Goal: Task Accomplishment & Management: Complete application form

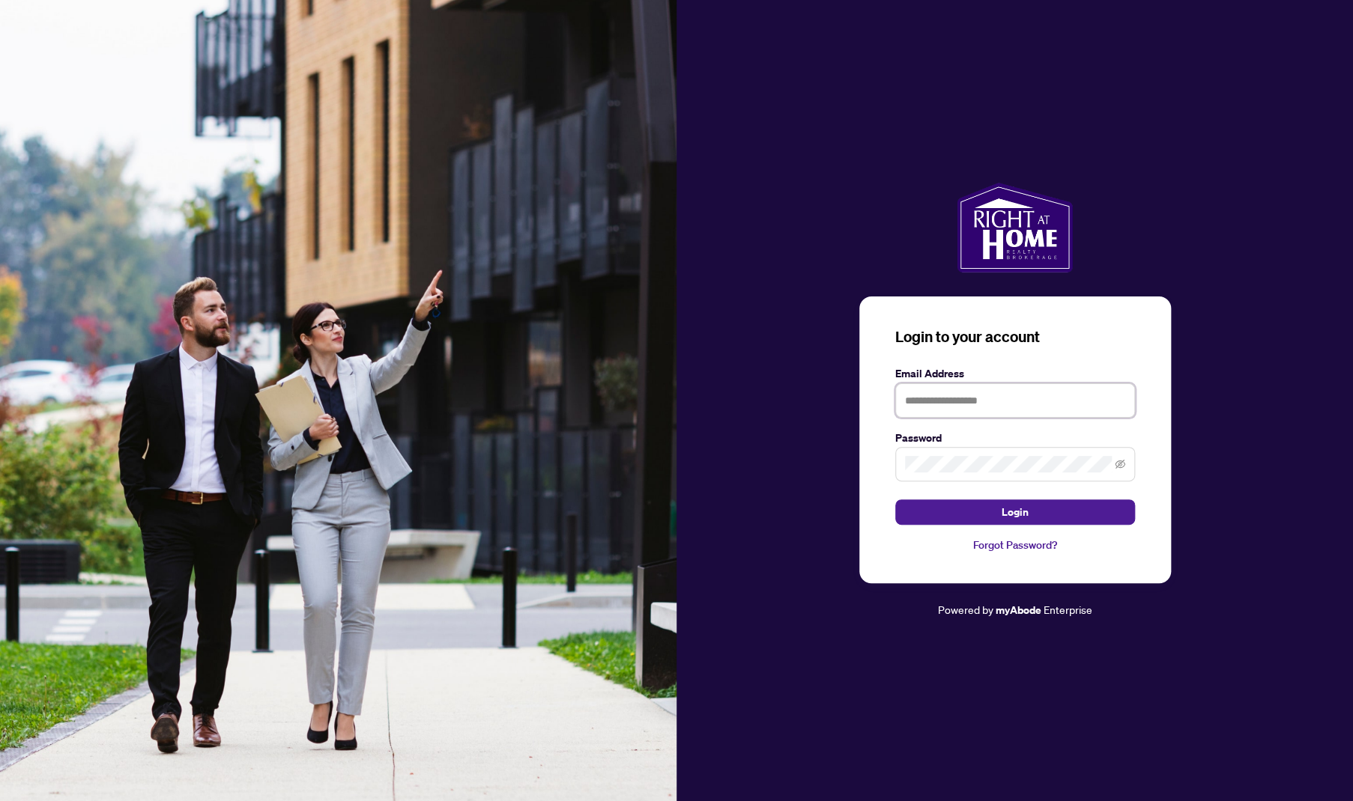
click at [844, 405] on input "text" at bounding box center [1015, 400] width 240 height 34
type input "**********"
click at [844, 500] on button "Login" at bounding box center [1015, 512] width 240 height 25
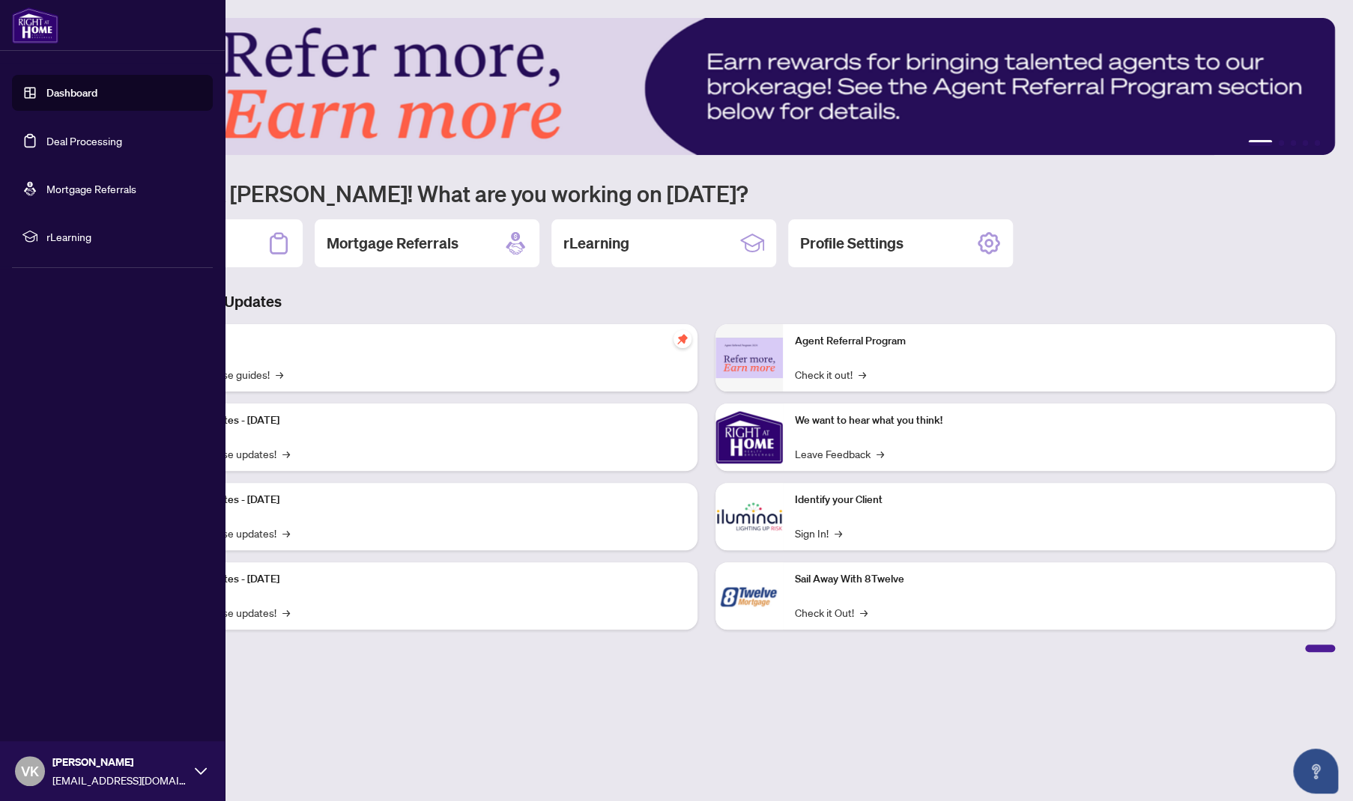
click at [102, 141] on link "Deal Processing" at bounding box center [84, 140] width 76 height 13
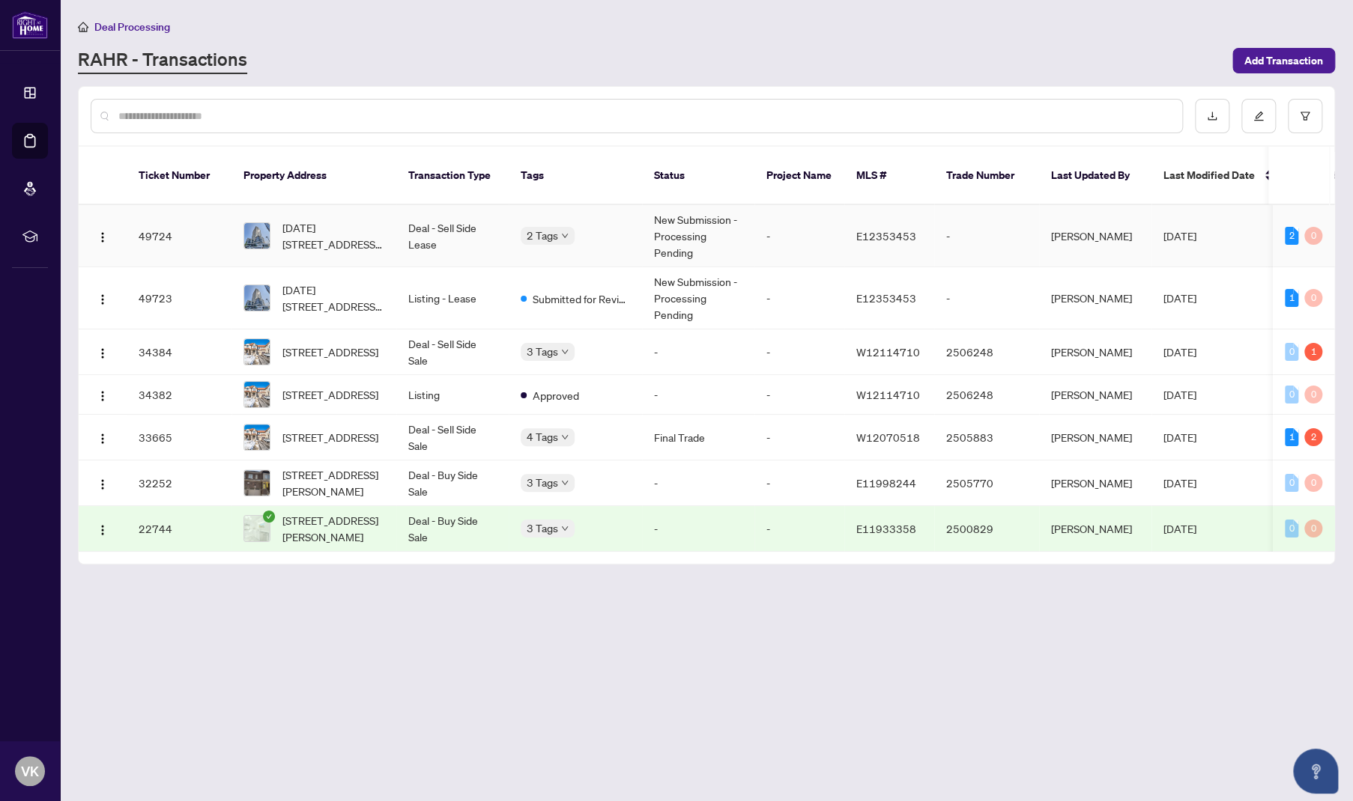
click at [434, 205] on td "Deal - Sell Side Lease" at bounding box center [452, 236] width 112 height 62
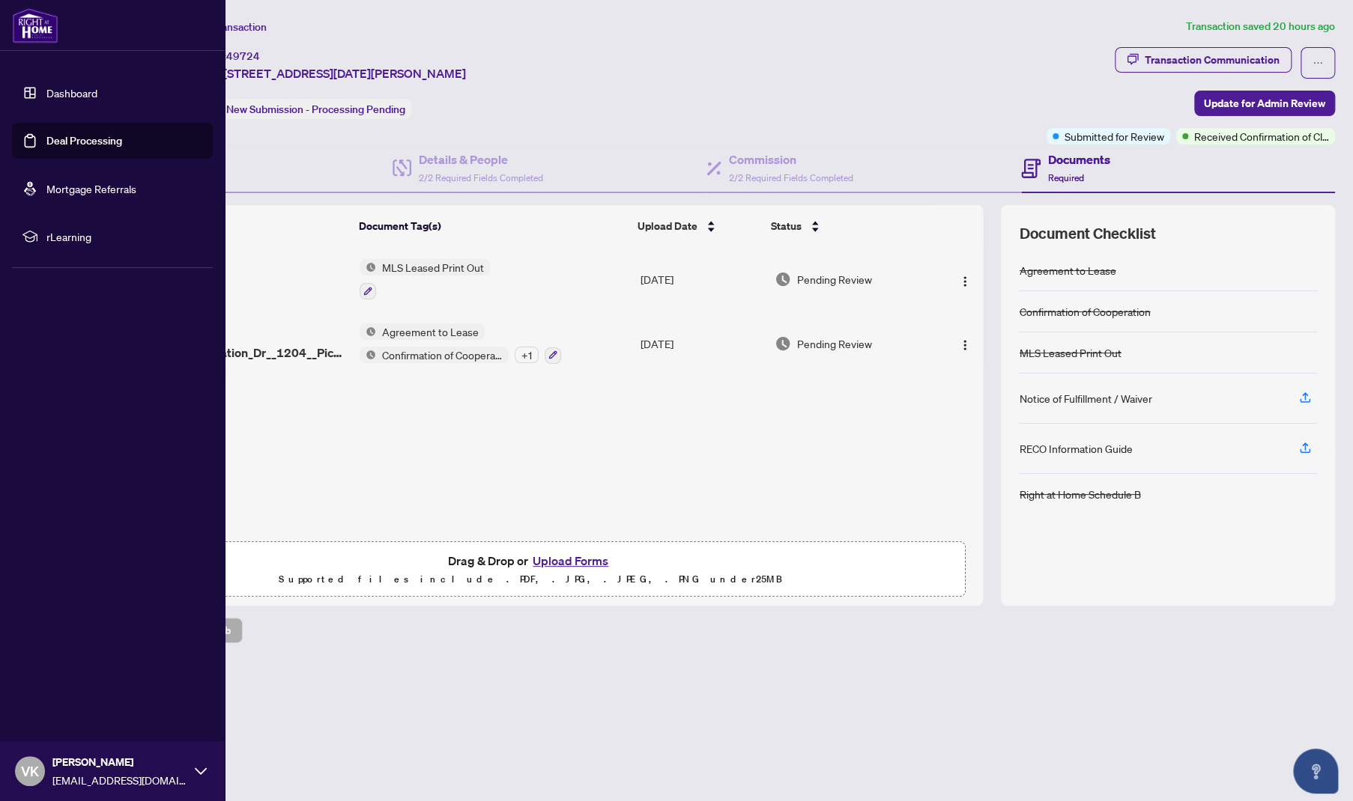
click at [58, 136] on link "Deal Processing" at bounding box center [84, 140] width 76 height 13
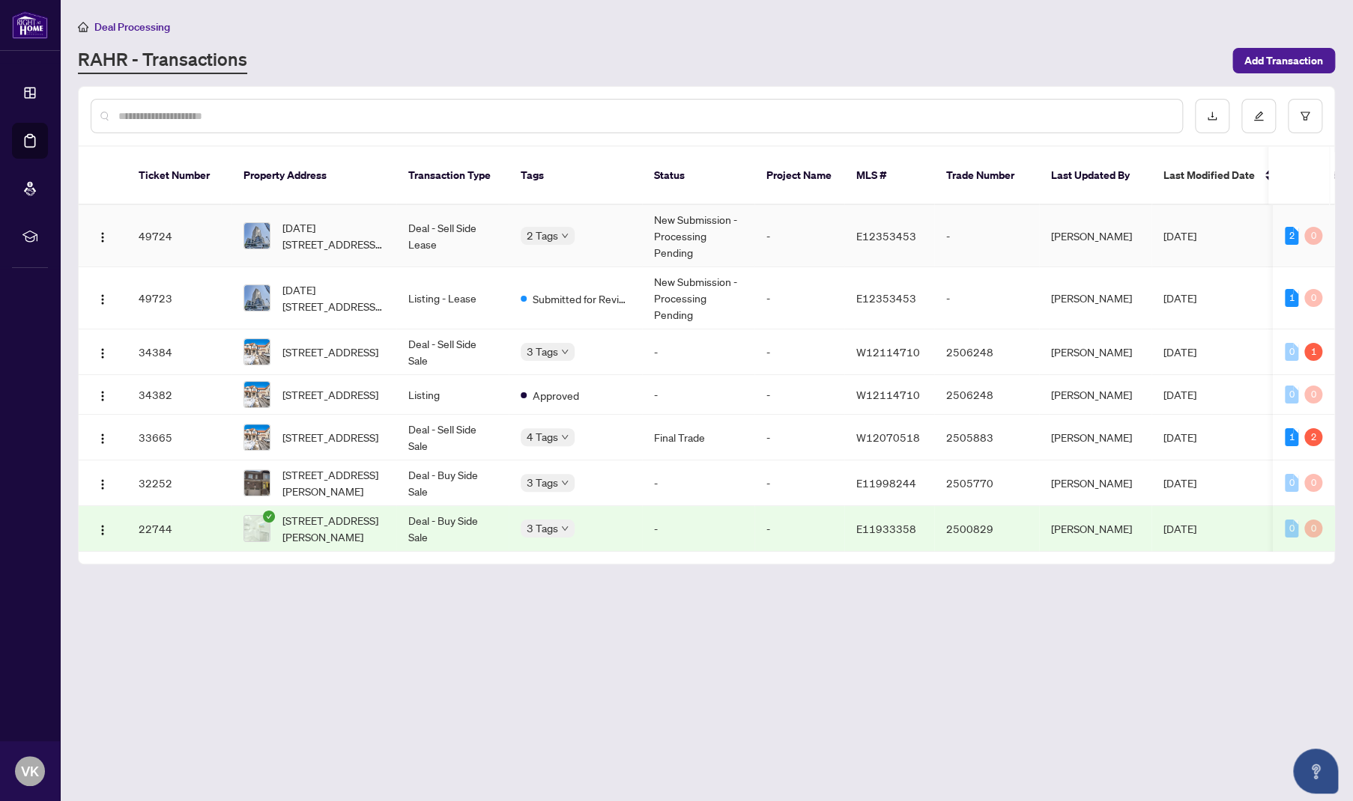
click at [446, 228] on td "Deal - Sell Side Lease" at bounding box center [452, 236] width 112 height 62
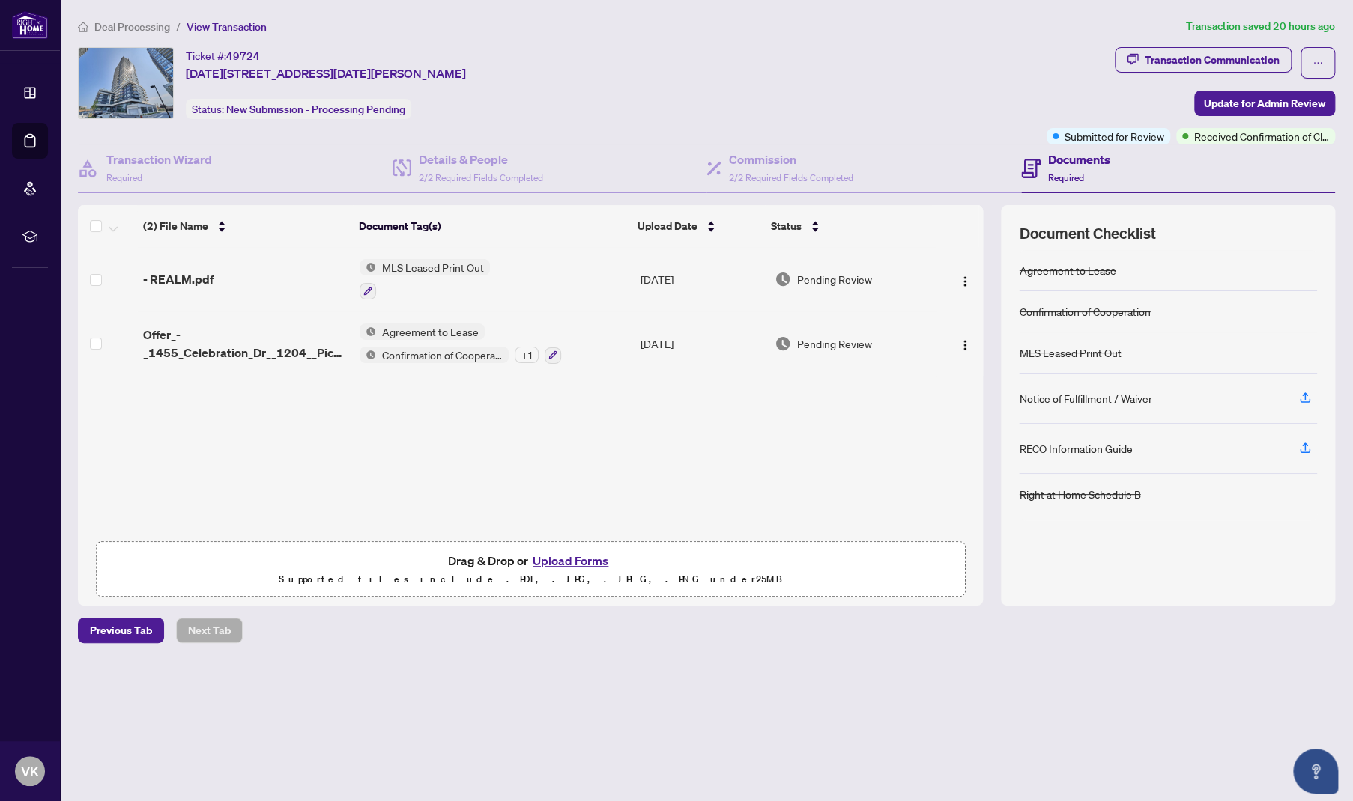
click at [577, 559] on button "Upload Forms" at bounding box center [570, 560] width 85 height 19
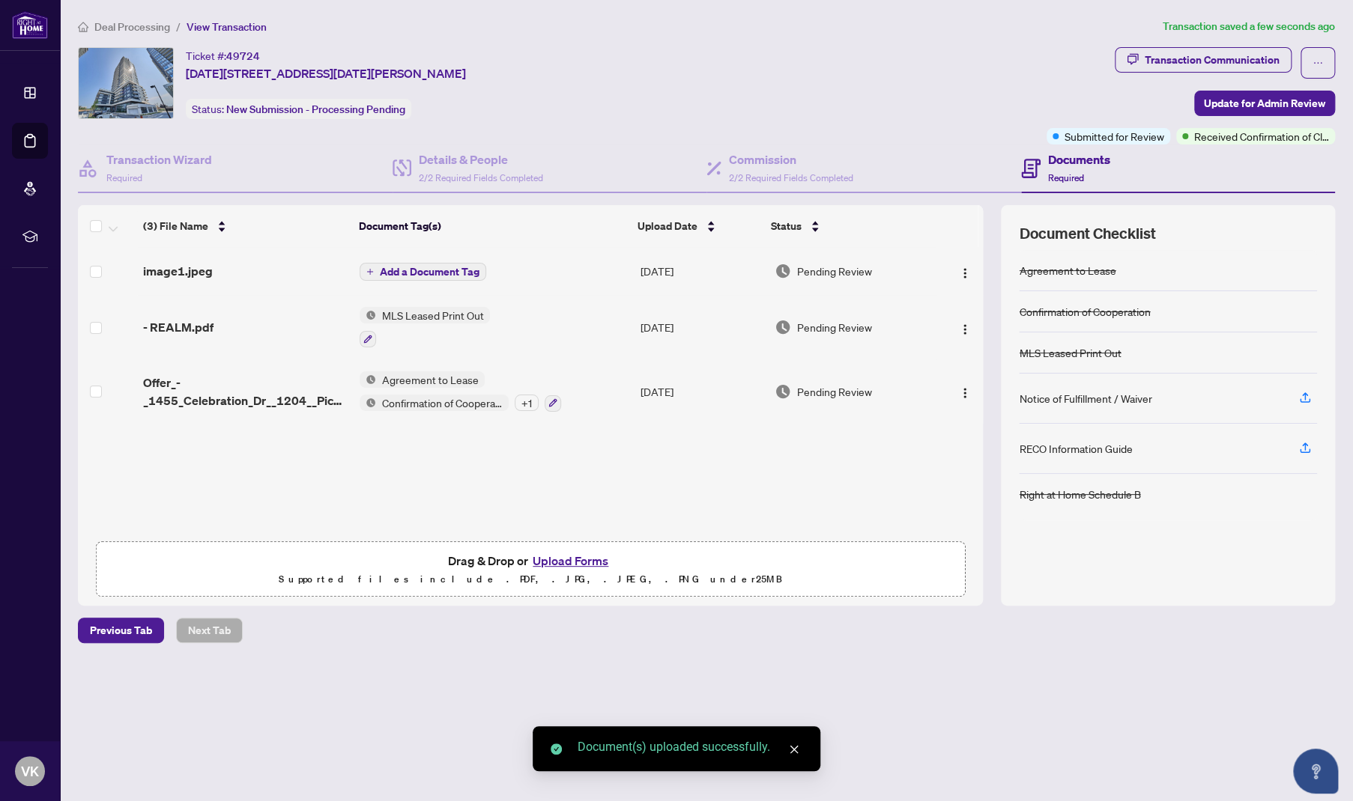
click at [464, 267] on span "Add a Document Tag" at bounding box center [430, 272] width 100 height 10
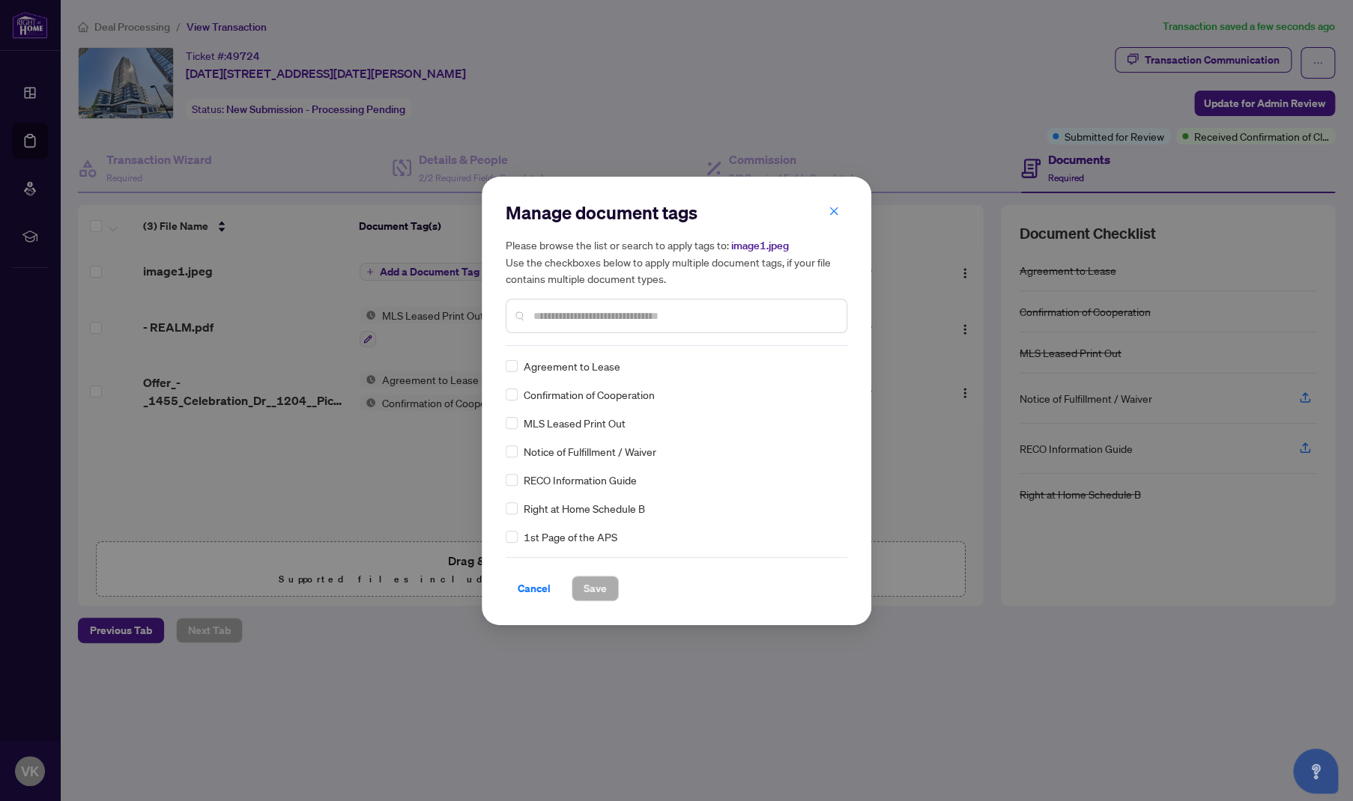
click at [611, 318] on input "text" at bounding box center [683, 316] width 301 height 16
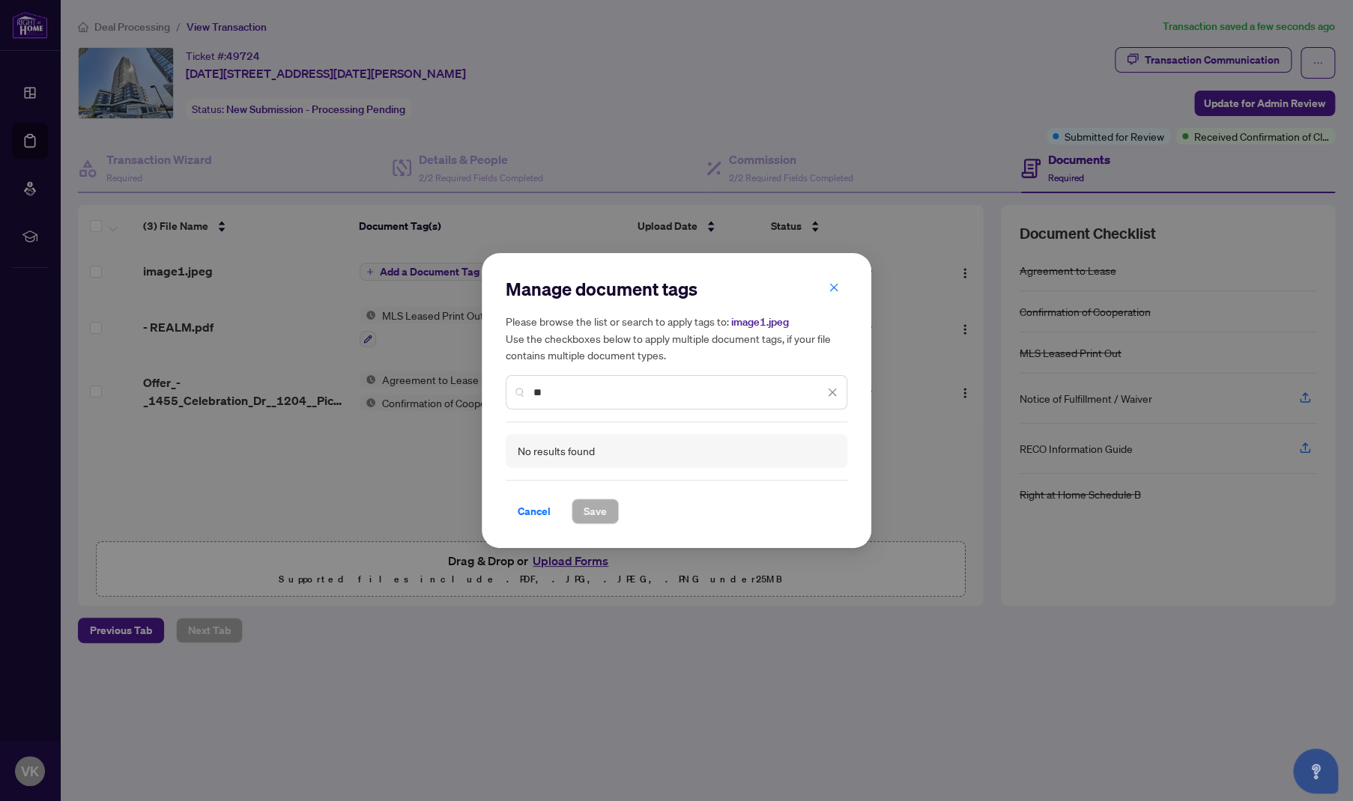
type input "*"
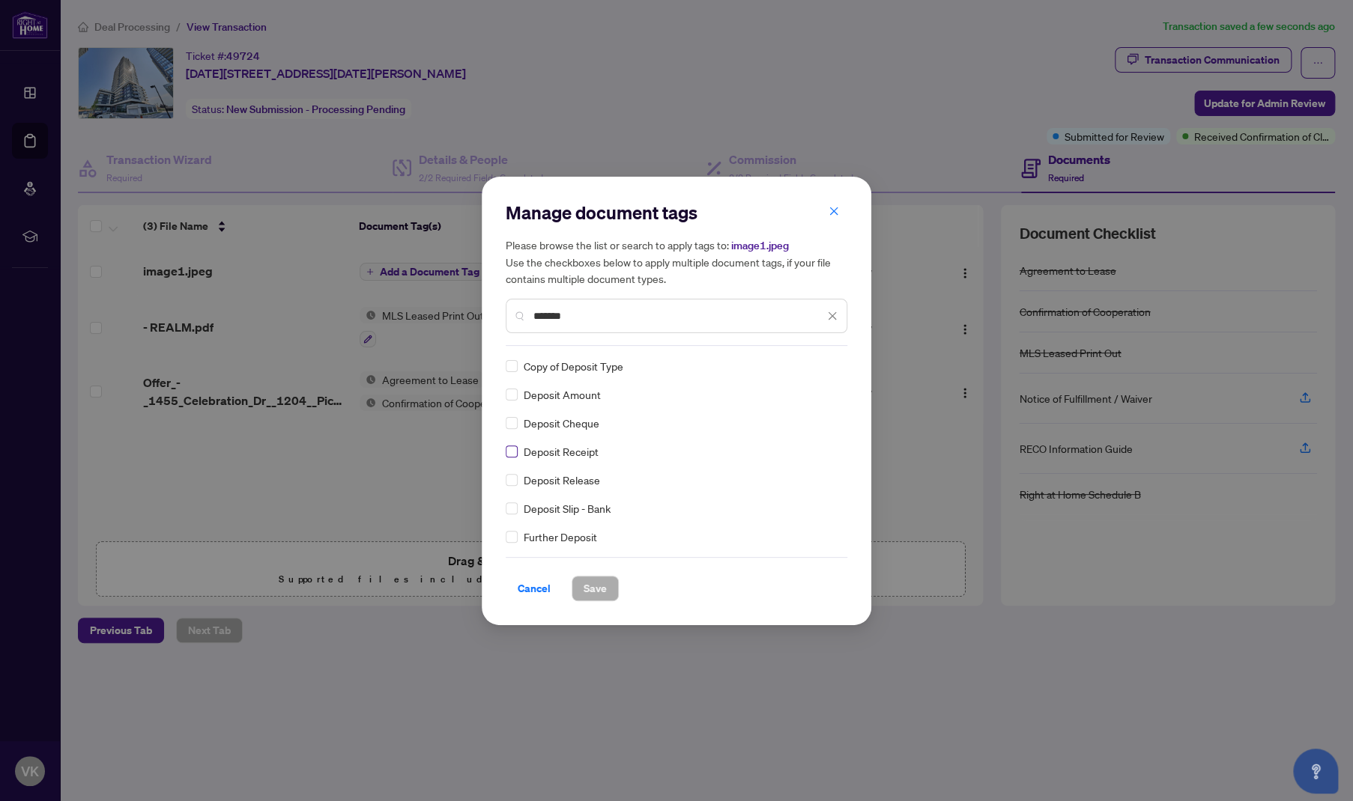
type input "*******"
click at [601, 562] on button "Save" at bounding box center [594, 588] width 47 height 25
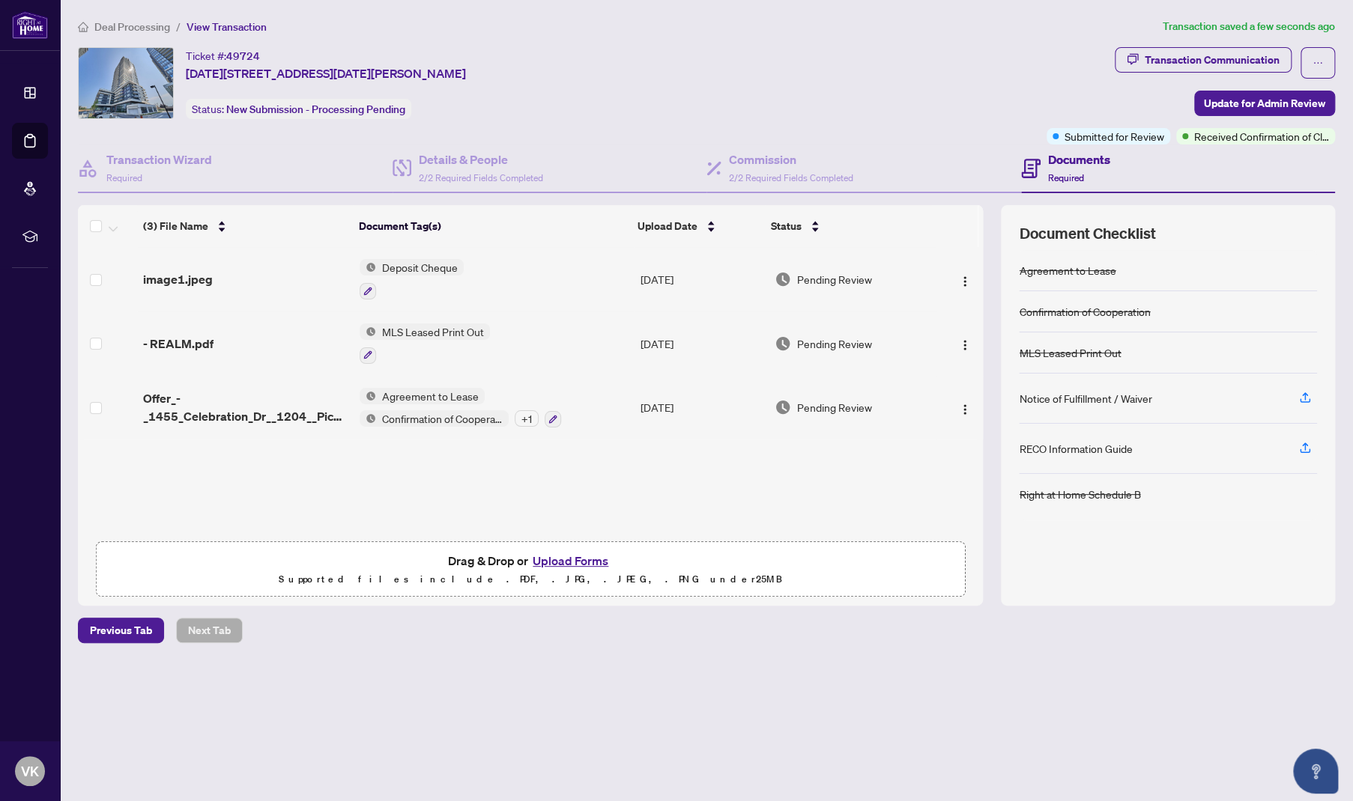
click at [558, 558] on button "Upload Forms" at bounding box center [570, 560] width 85 height 19
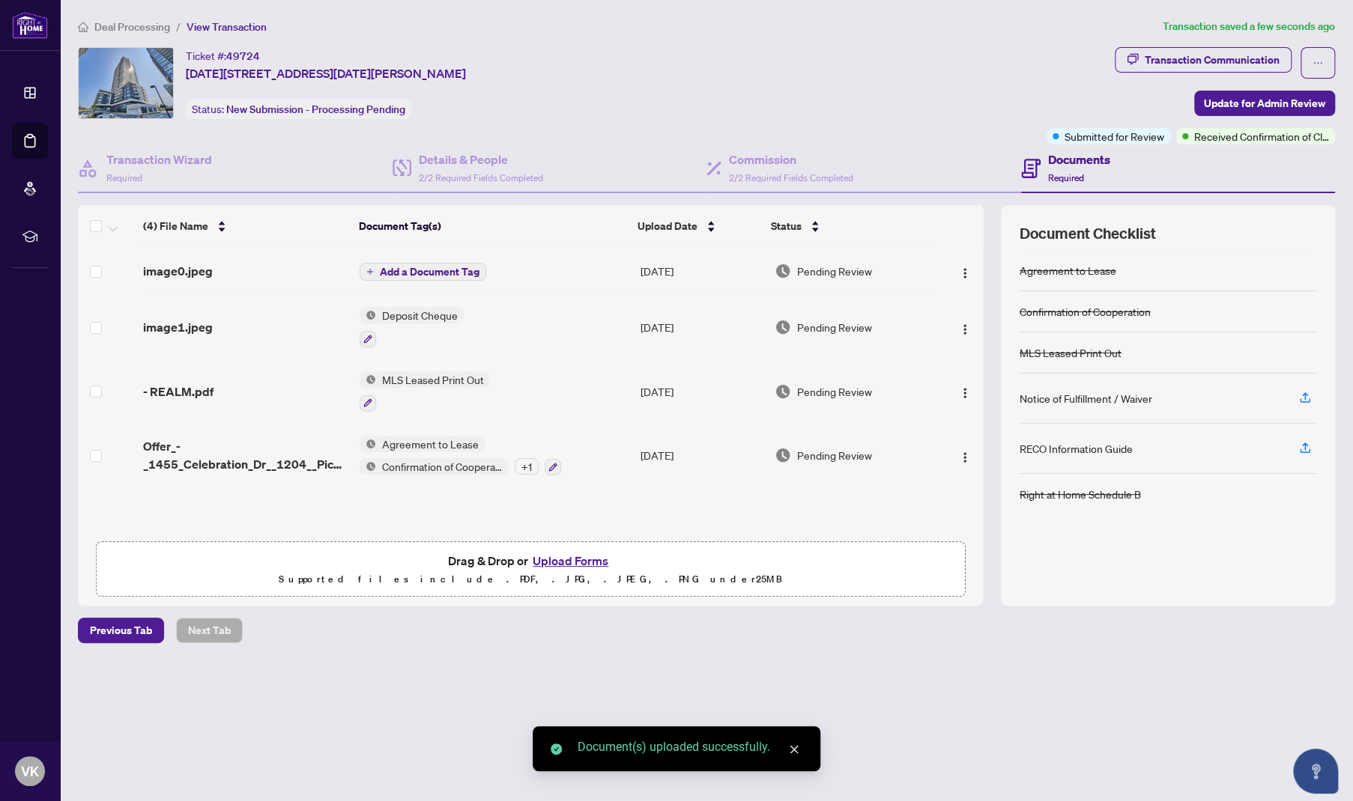
click at [416, 267] on span "Add a Document Tag" at bounding box center [430, 272] width 100 height 10
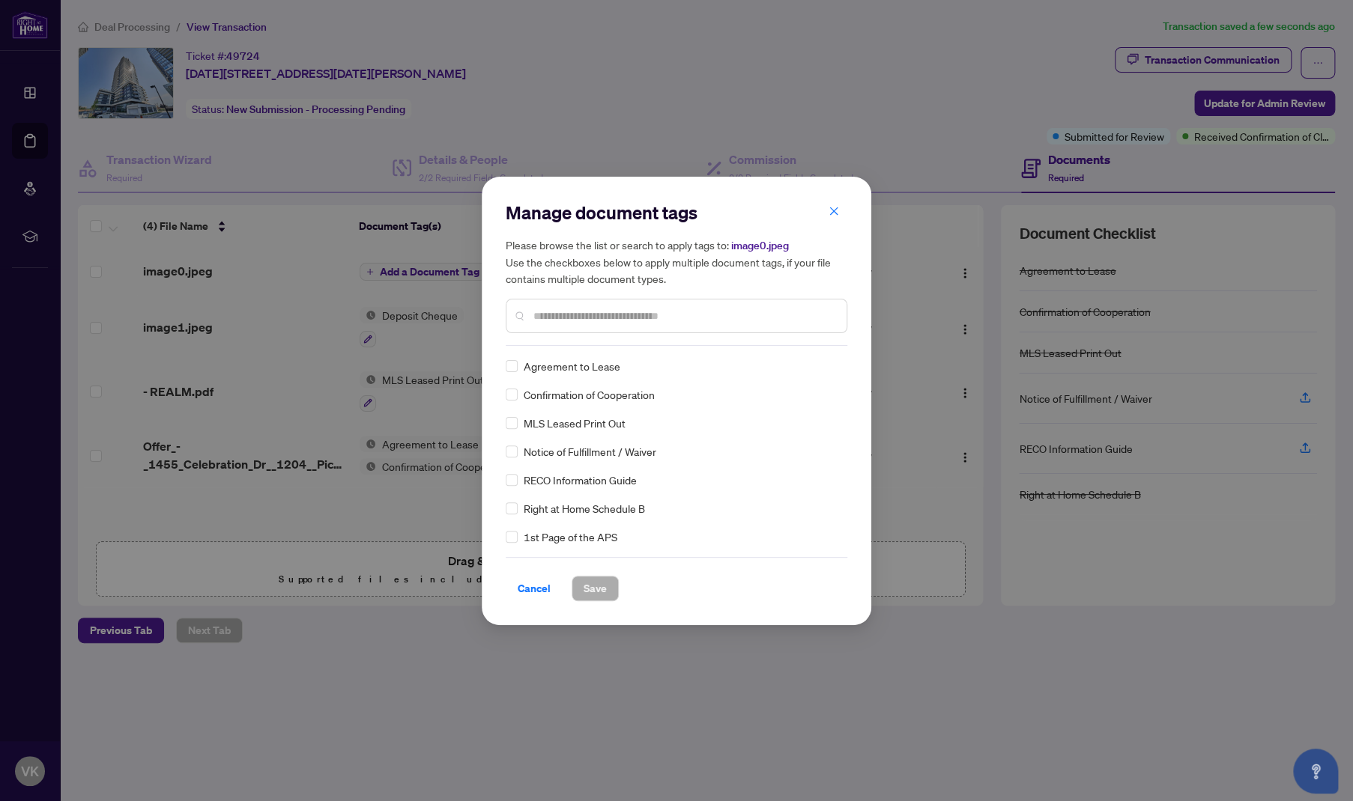
click at [581, 318] on input "text" at bounding box center [683, 316] width 301 height 16
type input "*******"
click at [594, 562] on span "Save" at bounding box center [594, 589] width 23 height 24
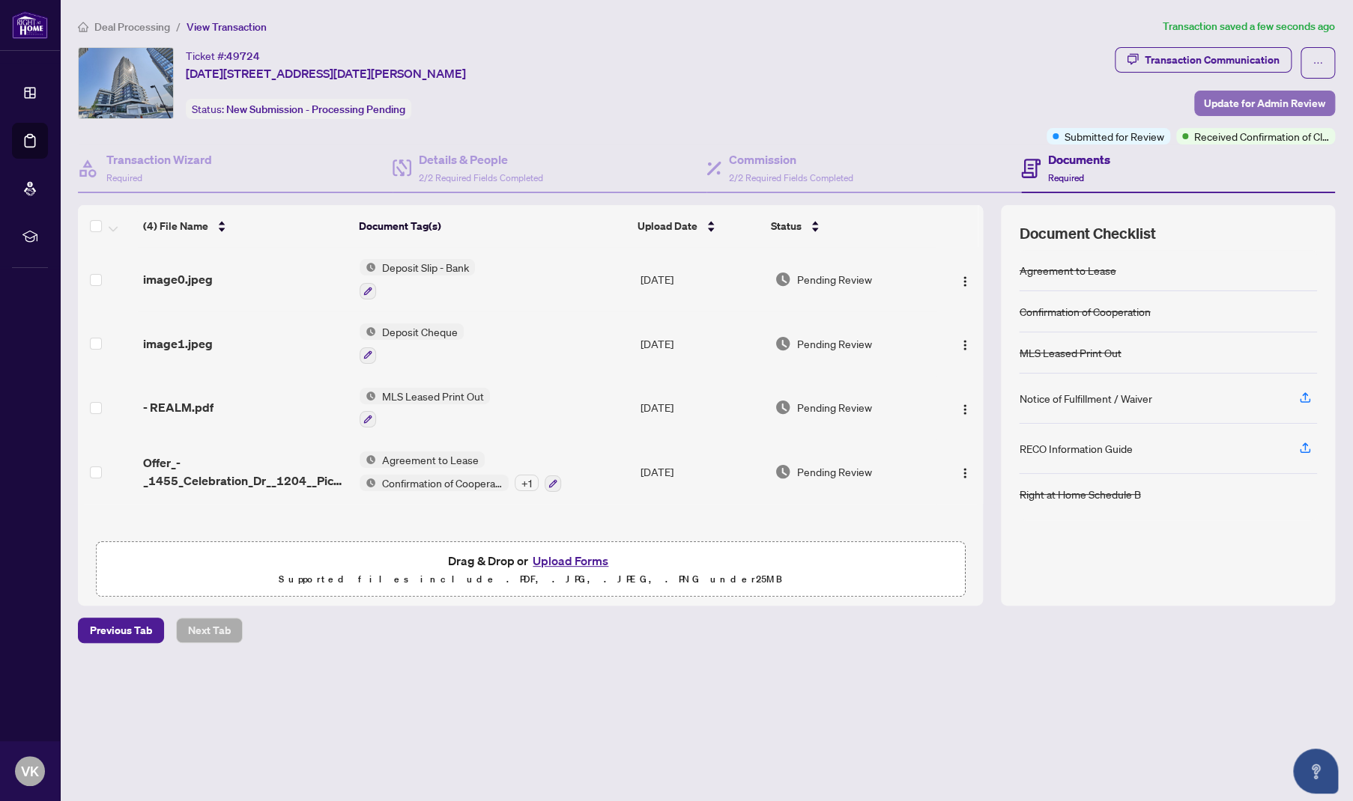
click at [844, 106] on span "Update for Admin Review" at bounding box center [1264, 103] width 121 height 24
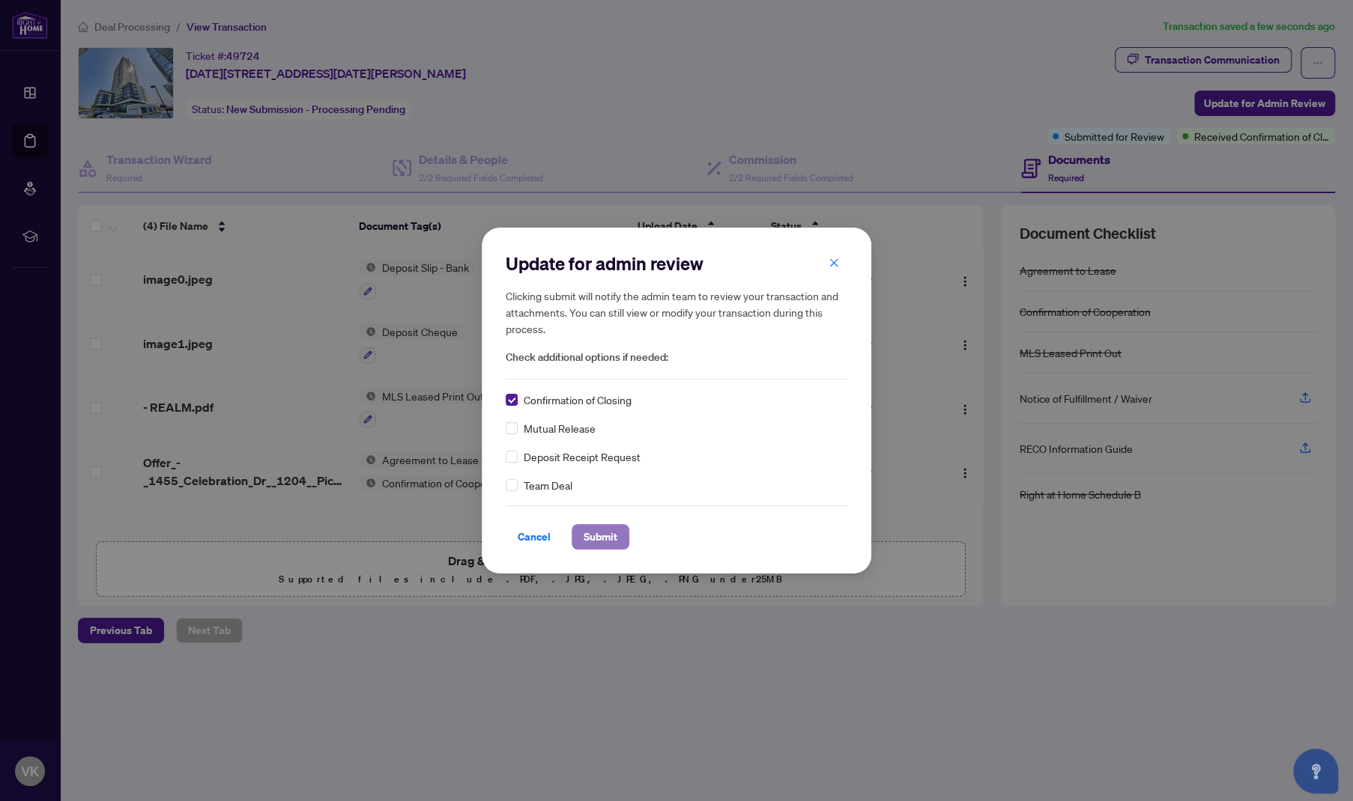
click at [601, 541] on span "Submit" at bounding box center [600, 537] width 34 height 24
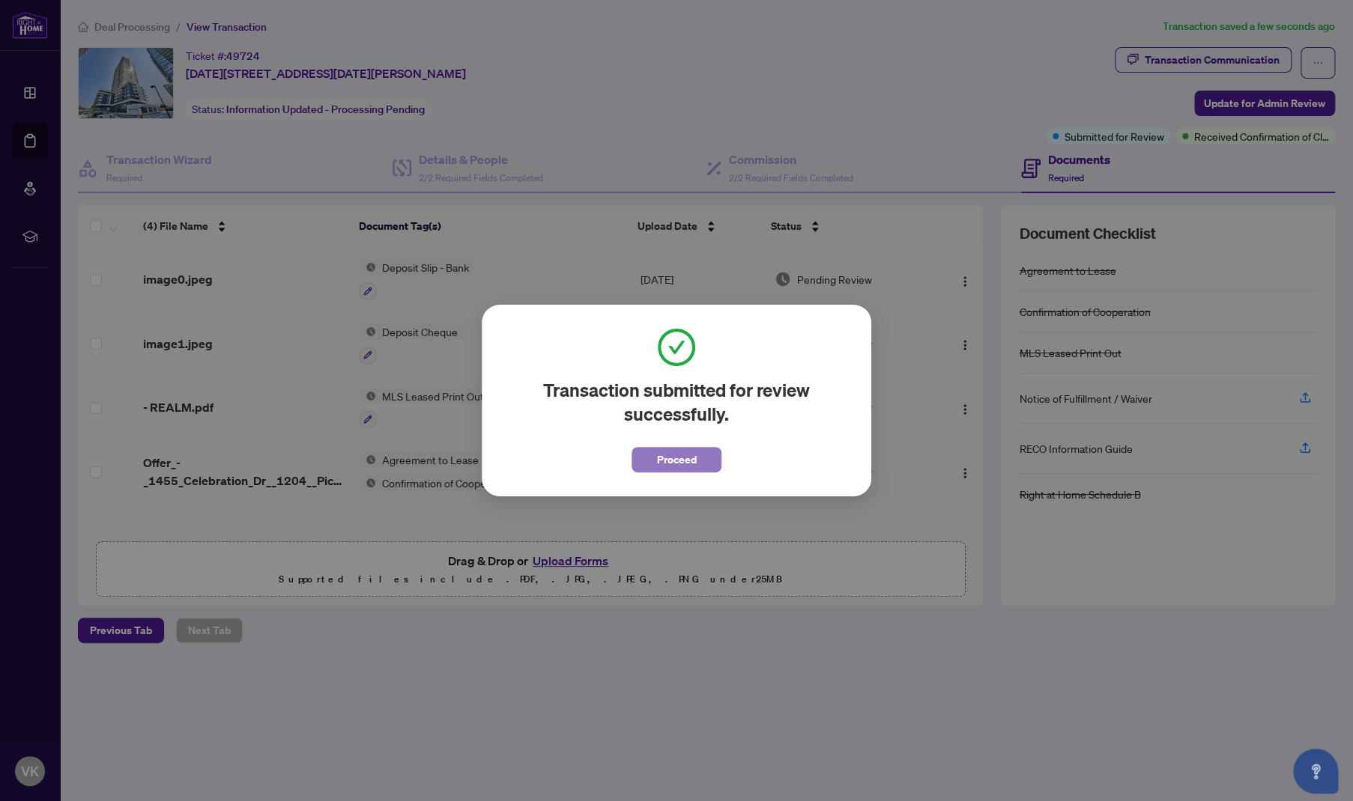
click at [681, 455] on span "Proceed" at bounding box center [677, 460] width 40 height 24
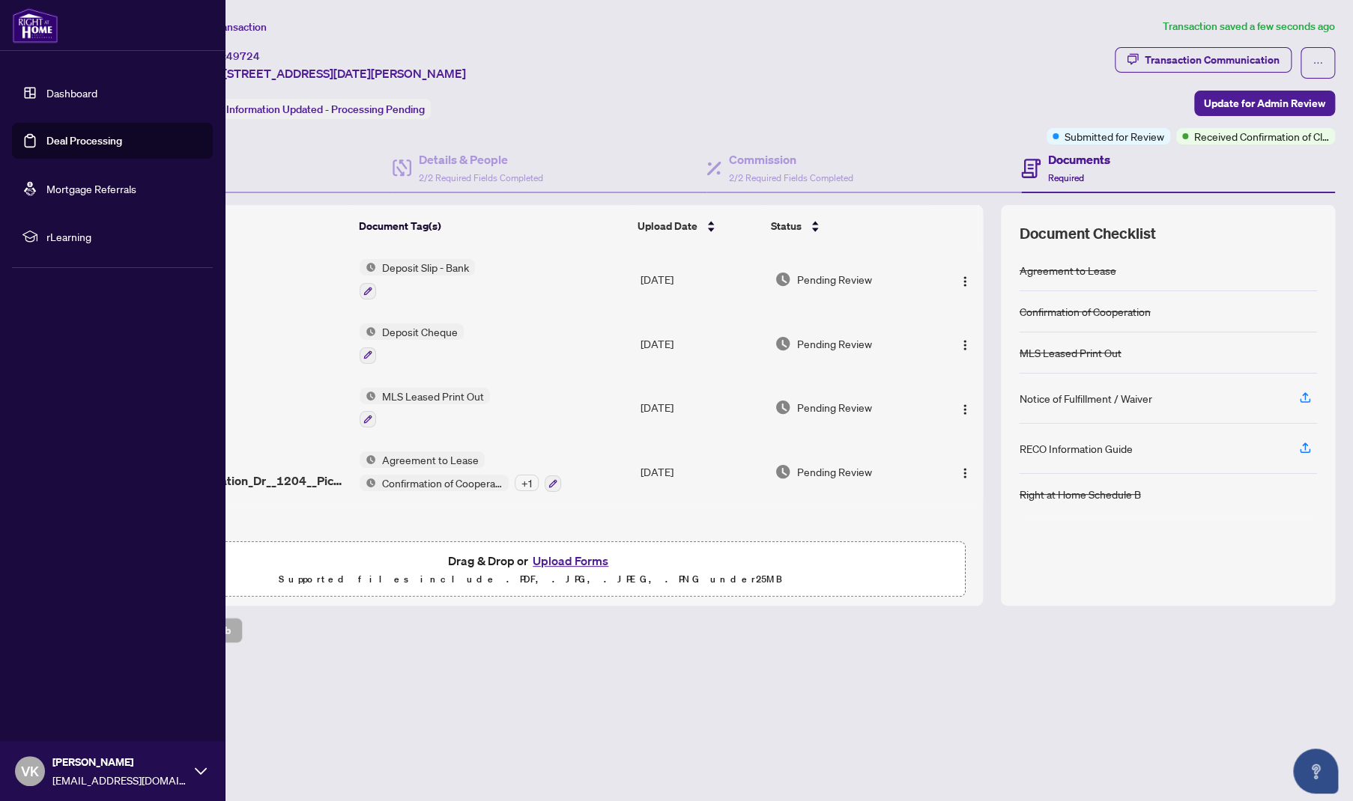
click at [71, 139] on link "Deal Processing" at bounding box center [84, 140] width 76 height 13
